Goal: Navigation & Orientation: Find specific page/section

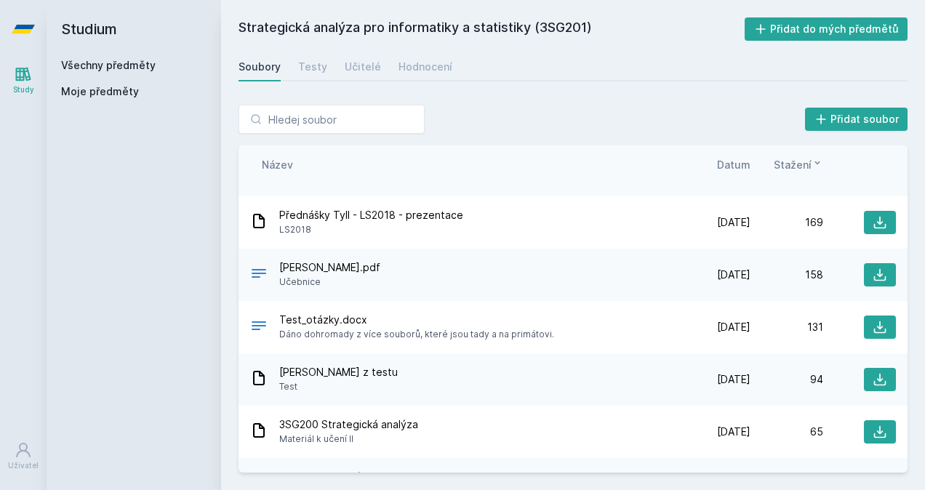
scroll to position [341, 0]
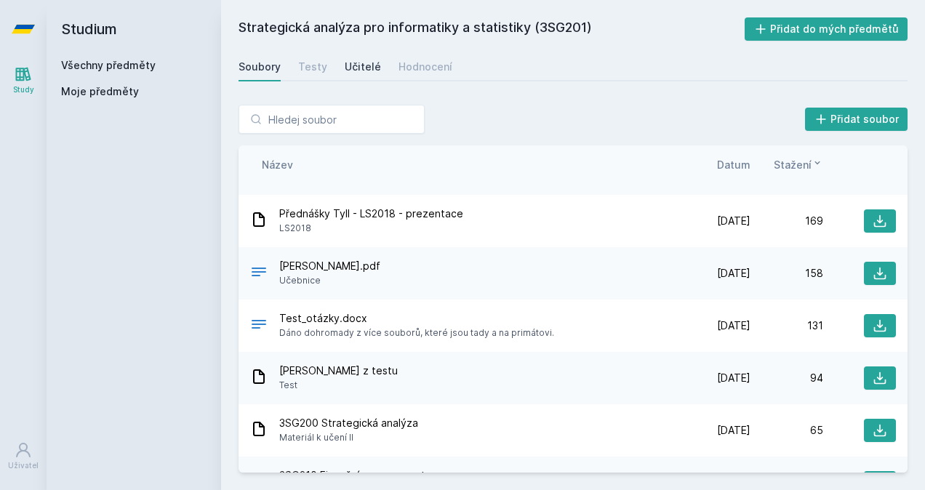
click at [363, 63] on div "Učitelé" at bounding box center [363, 67] width 36 height 15
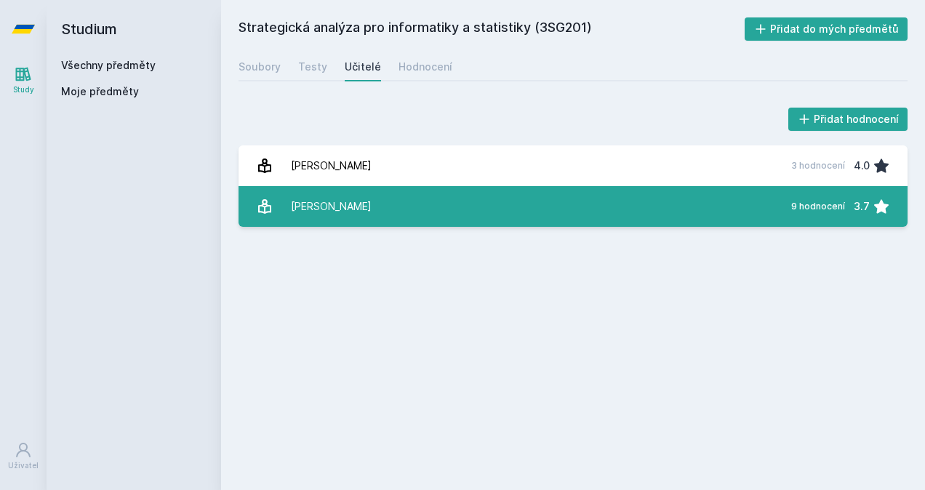
click at [382, 206] on link "[PERSON_NAME] 9 hodnocení 3.7" at bounding box center [572, 206] width 669 height 41
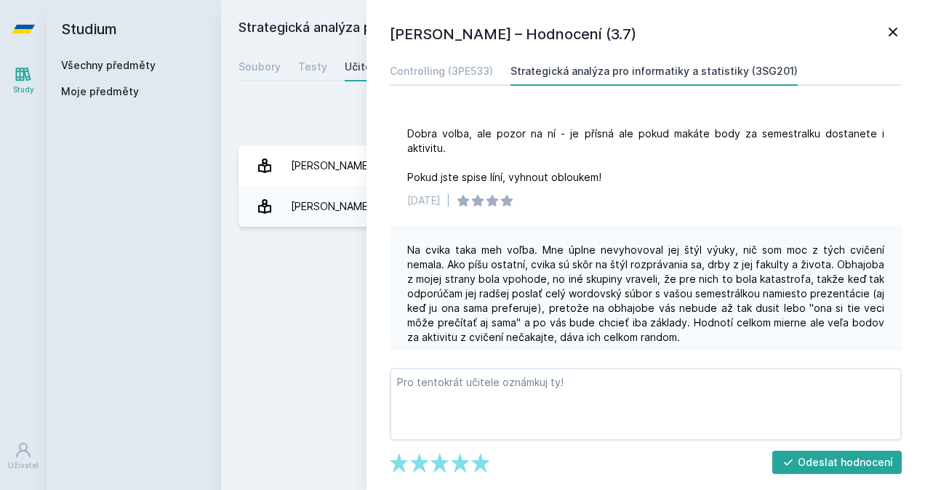
click at [890, 33] on icon at bounding box center [892, 32] width 9 height 9
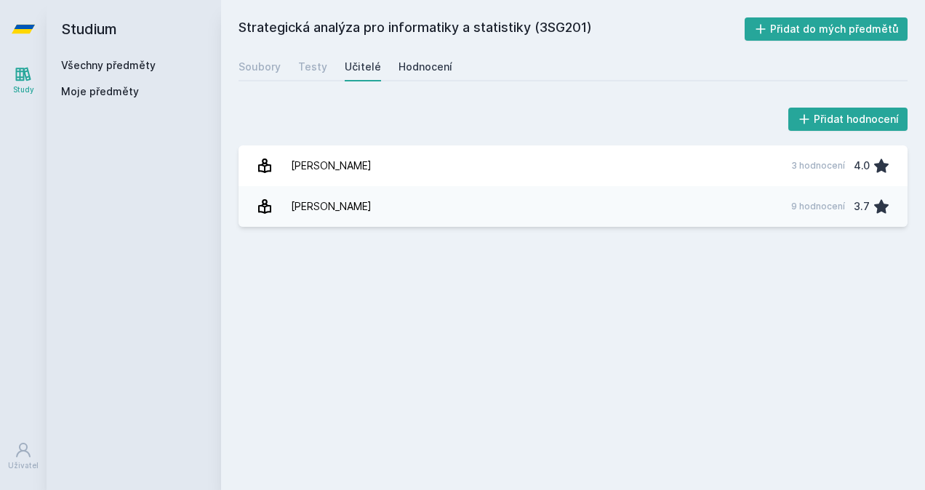
click at [406, 63] on div "Hodnocení" at bounding box center [425, 67] width 54 height 15
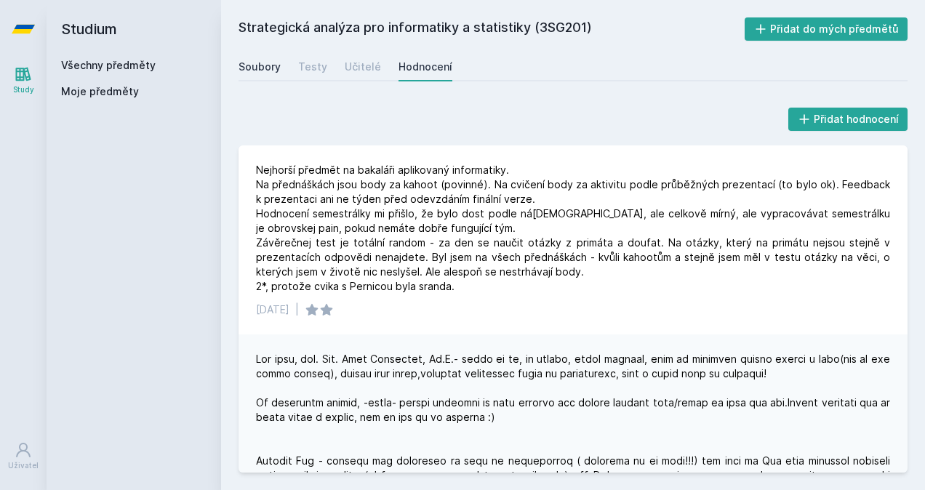
click at [260, 68] on div "Soubory" at bounding box center [259, 67] width 42 height 15
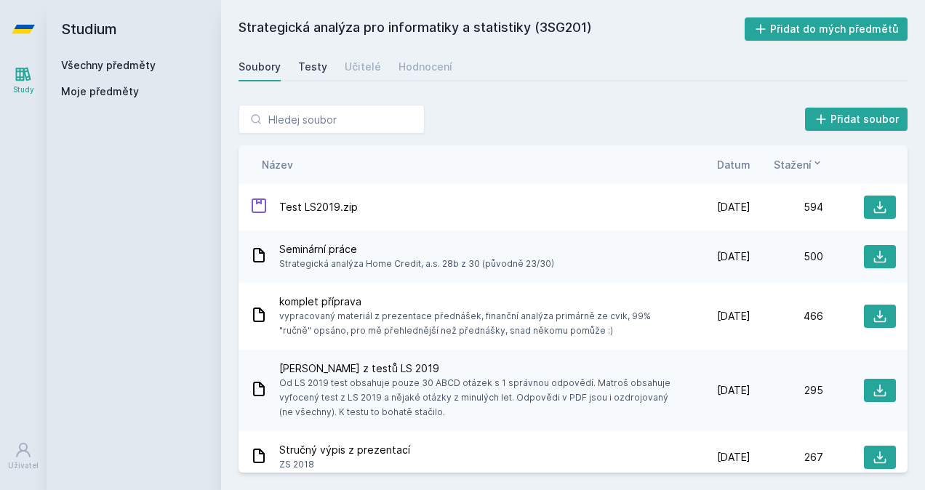
click at [312, 69] on div "Testy" at bounding box center [312, 67] width 29 height 15
